Goal: Information Seeking & Learning: Learn about a topic

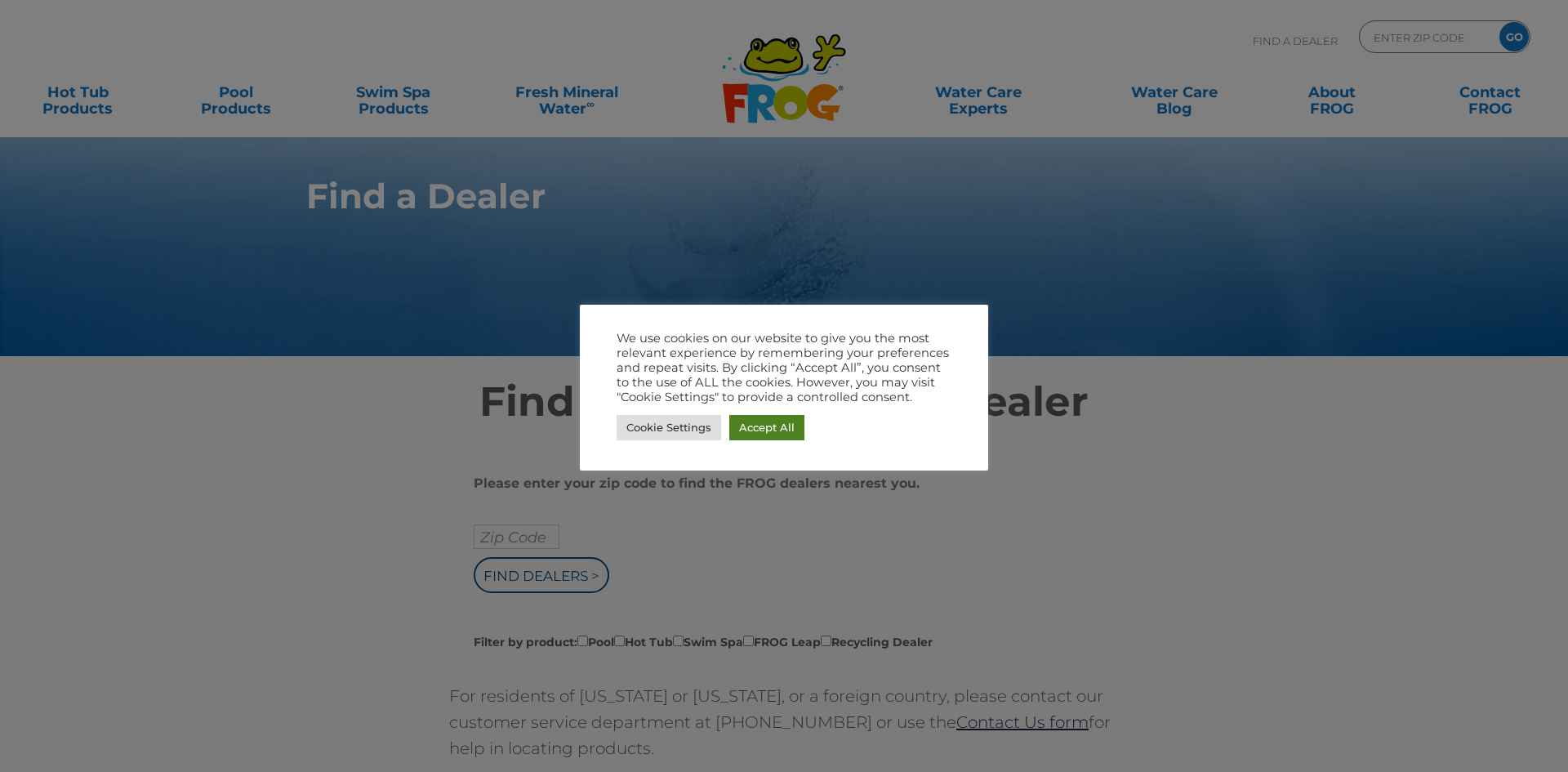
drag, startPoint x: 762, startPoint y: 425, endPoint x: 656, endPoint y: 407, distance: 107.5
click at [762, 425] on link "Accept All" at bounding box center [767, 428] width 75 height 25
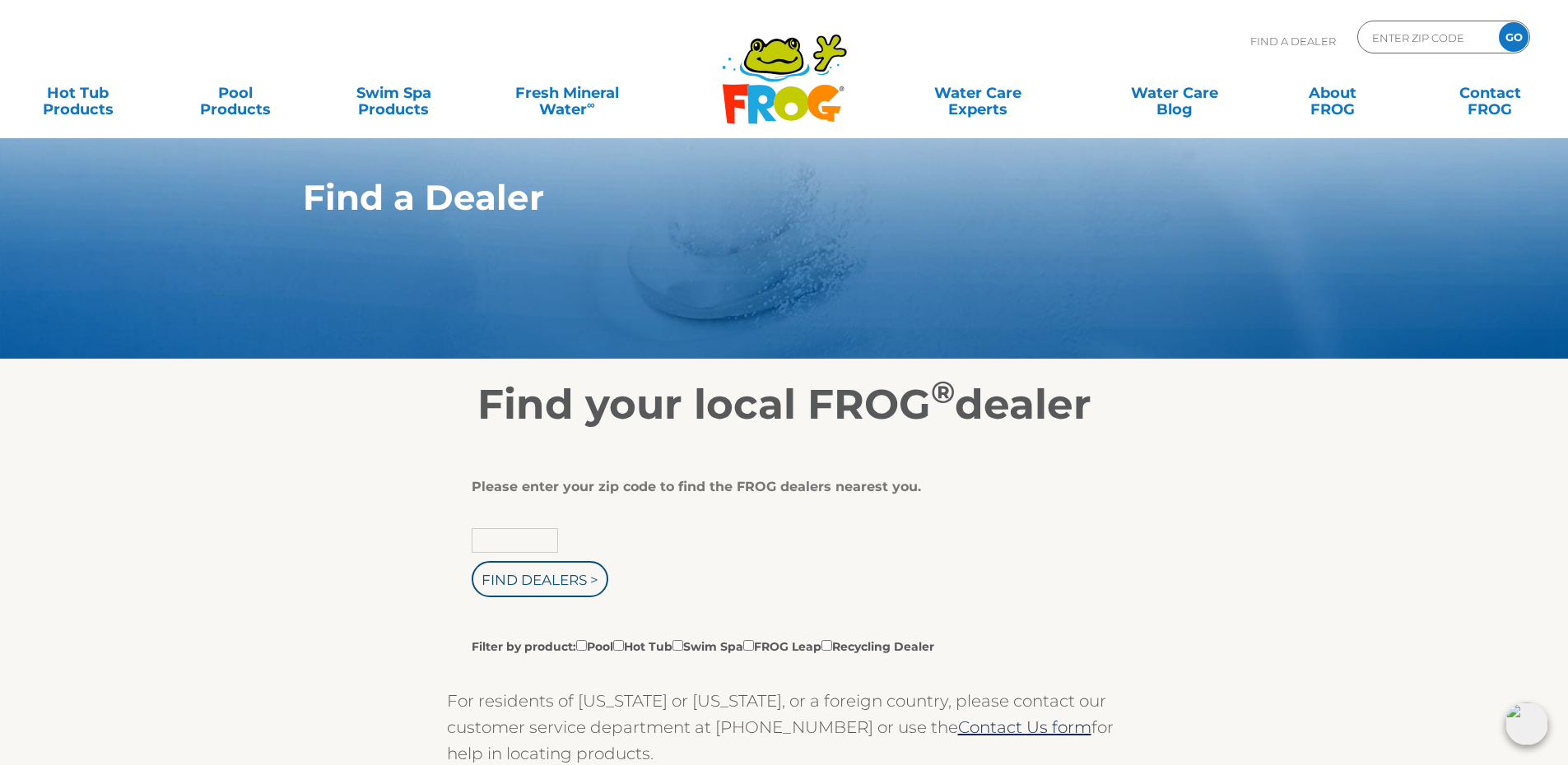
click at [495, 542] on input "text" at bounding box center [515, 540] width 87 height 24
type input "28023"
click at [534, 573] on input "Find Dealers >" at bounding box center [540, 579] width 136 height 36
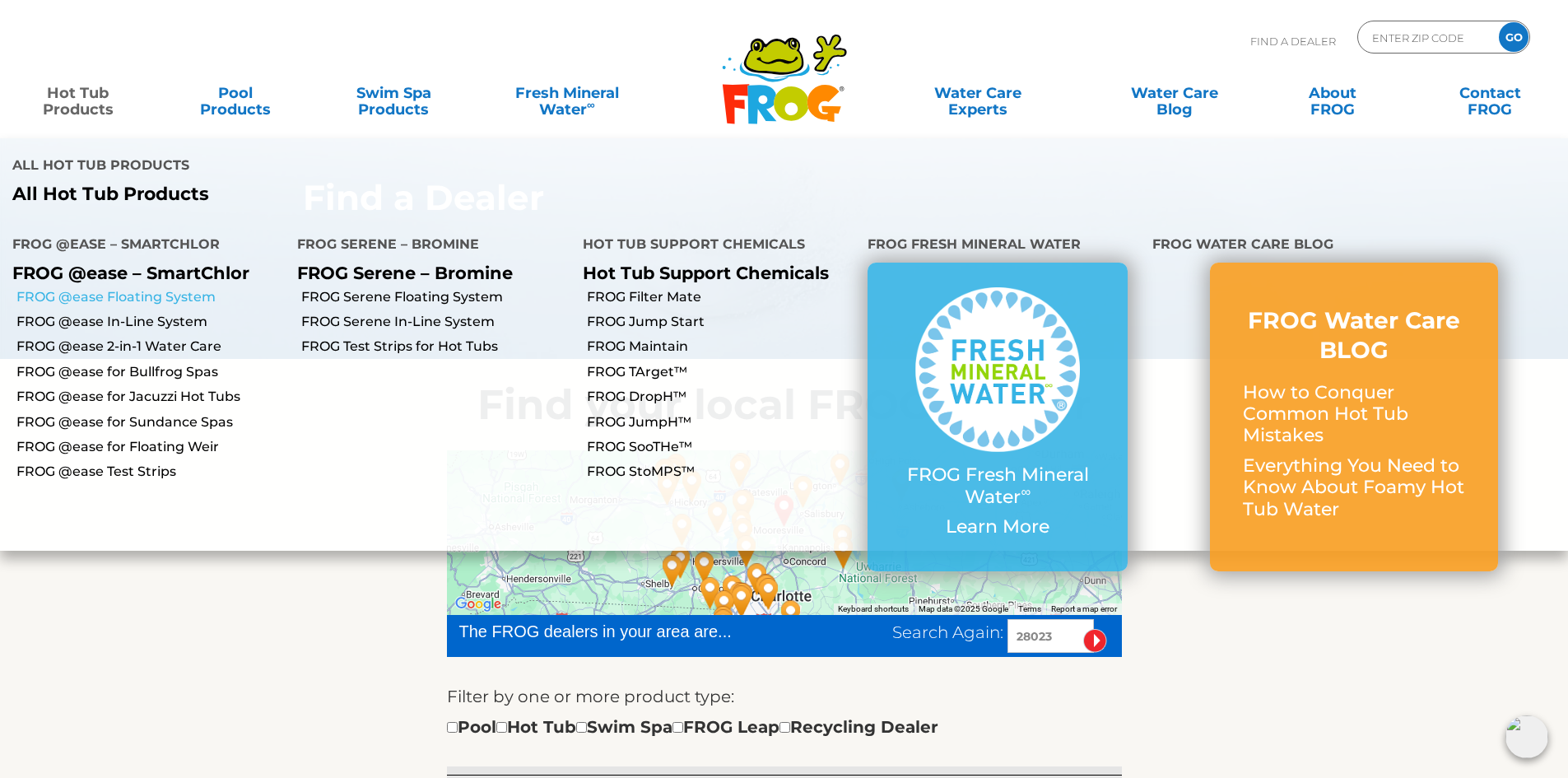
click at [69, 288] on link "FROG @ease Floating System" at bounding box center [150, 297] width 268 height 18
